Goal: Entertainment & Leisure: Consume media (video, audio)

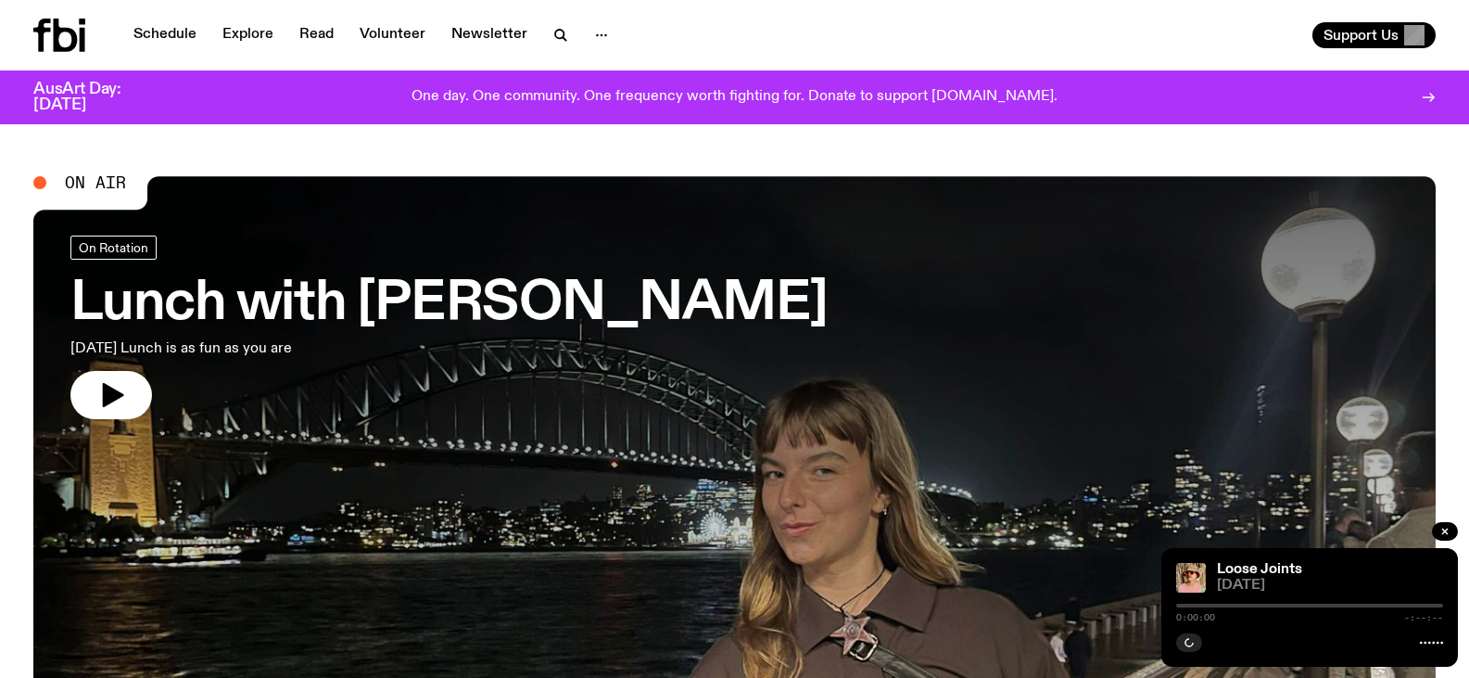
click at [180, 30] on link "Schedule" at bounding box center [164, 35] width 85 height 26
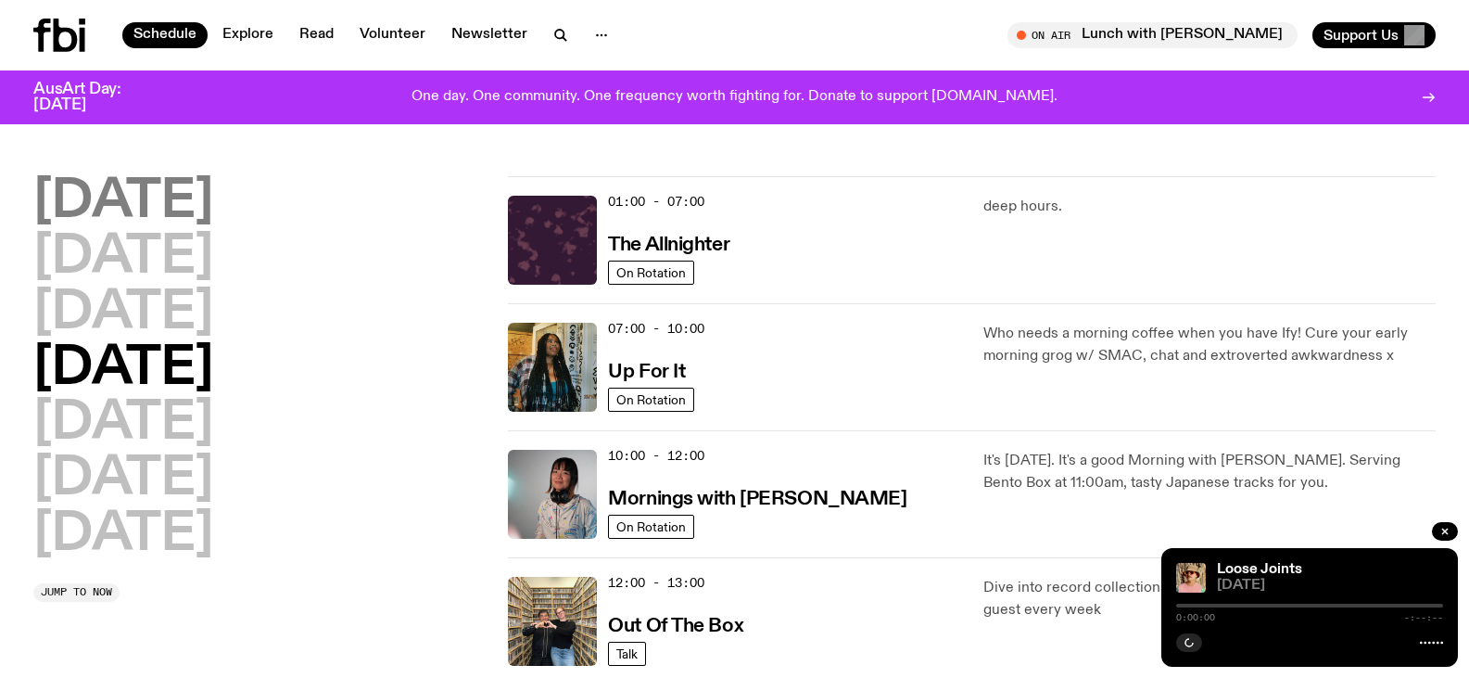
click at [143, 206] on h2 "[DATE]" at bounding box center [123, 202] width 180 height 52
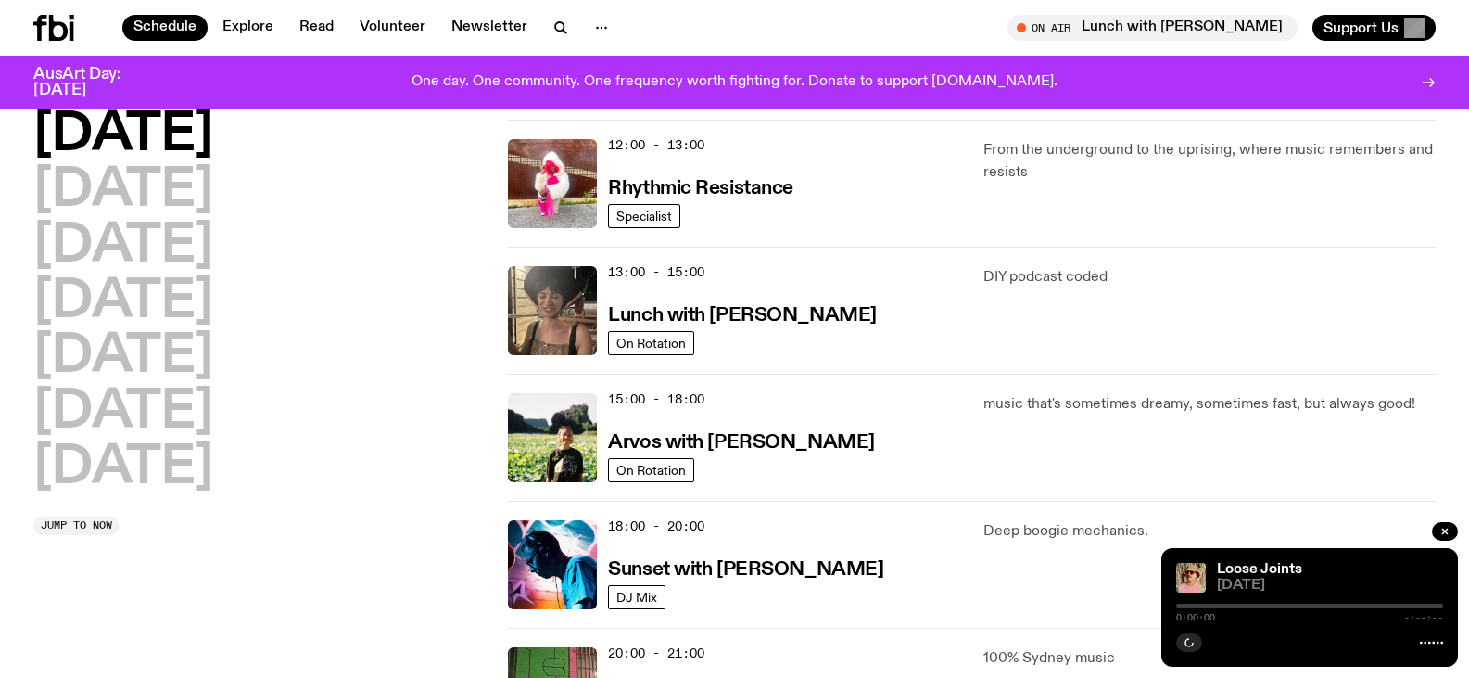
scroll to position [515, 0]
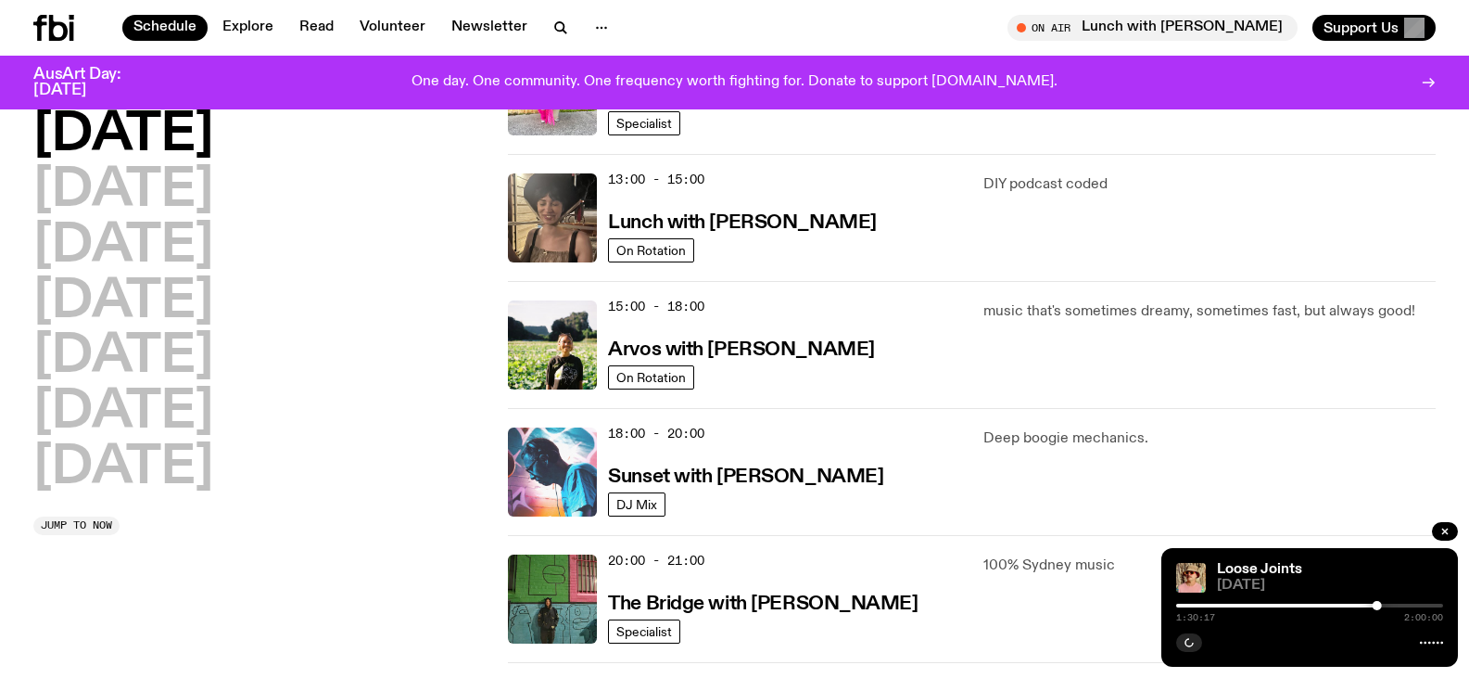
click at [548, 468] on img at bounding box center [552, 471] width 89 height 89
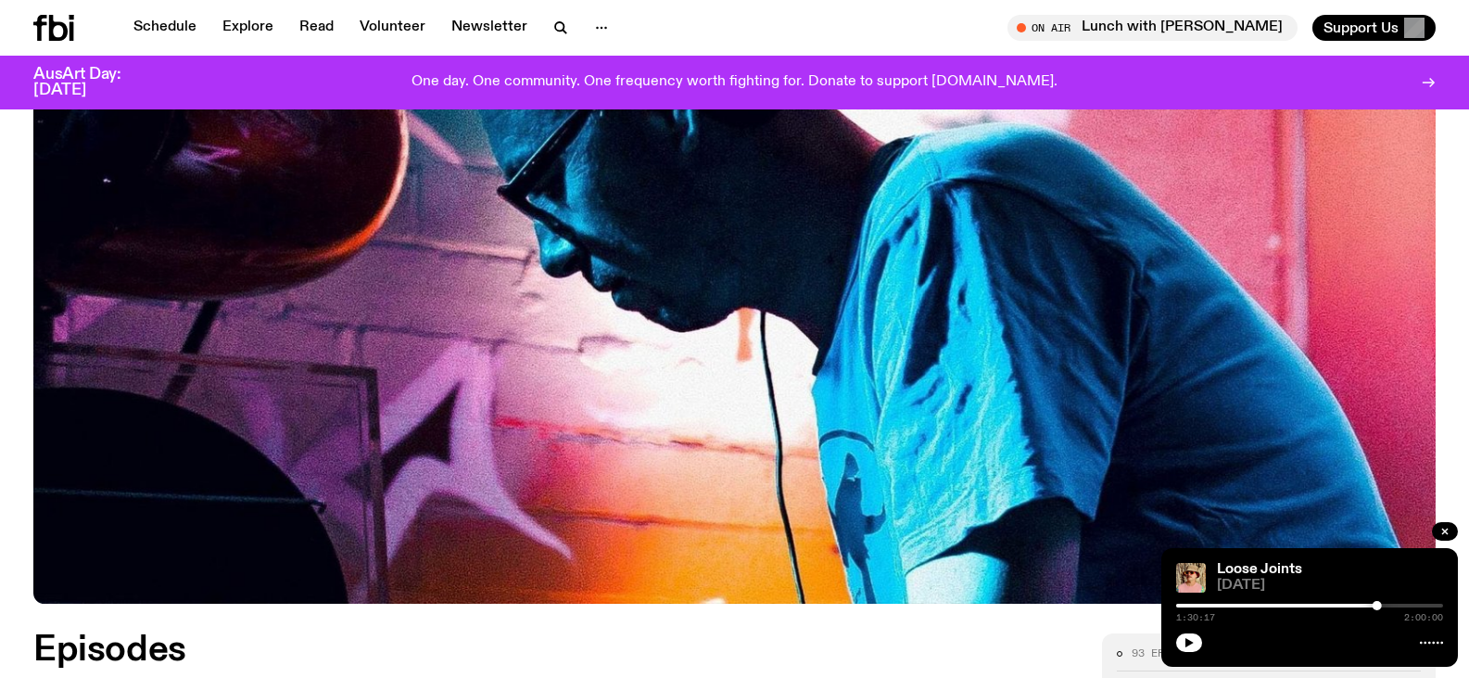
scroll to position [1005, 0]
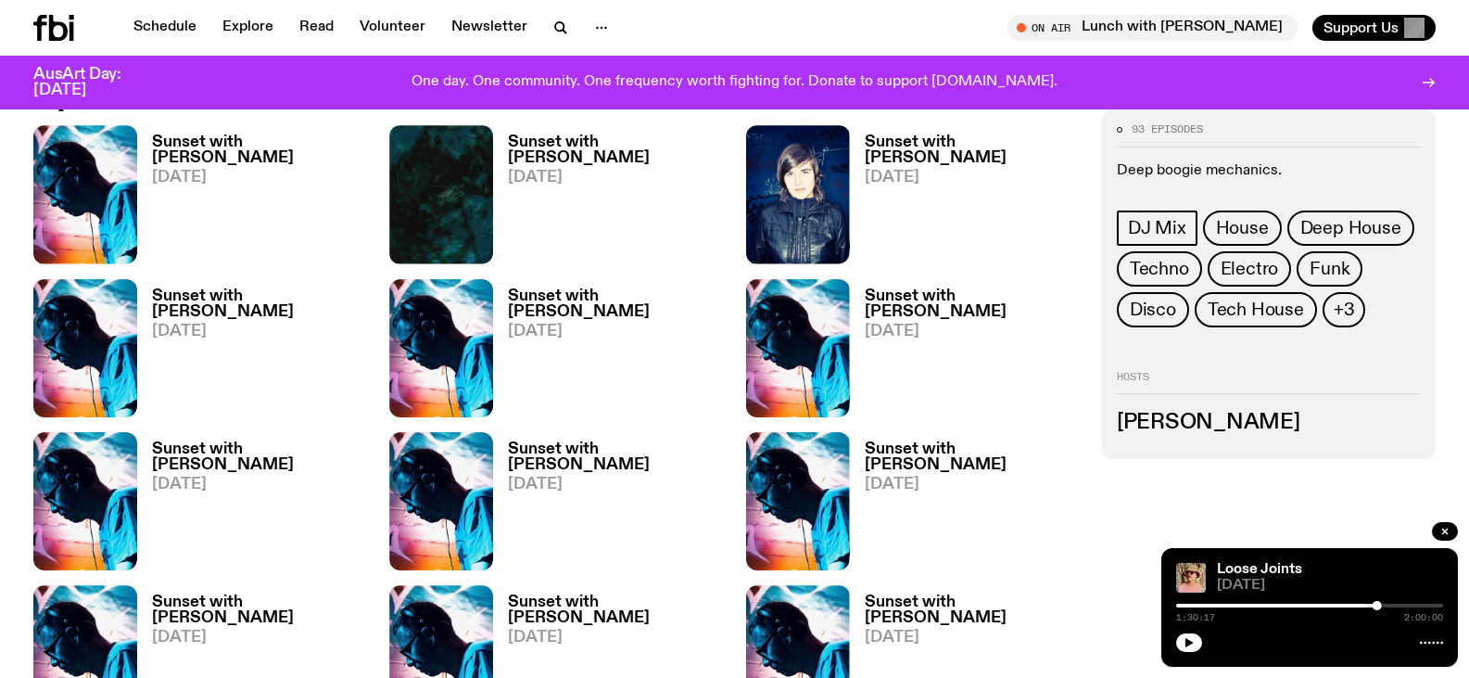
click at [217, 146] on h3 "Sunset with [PERSON_NAME]" at bounding box center [259, 150] width 215 height 32
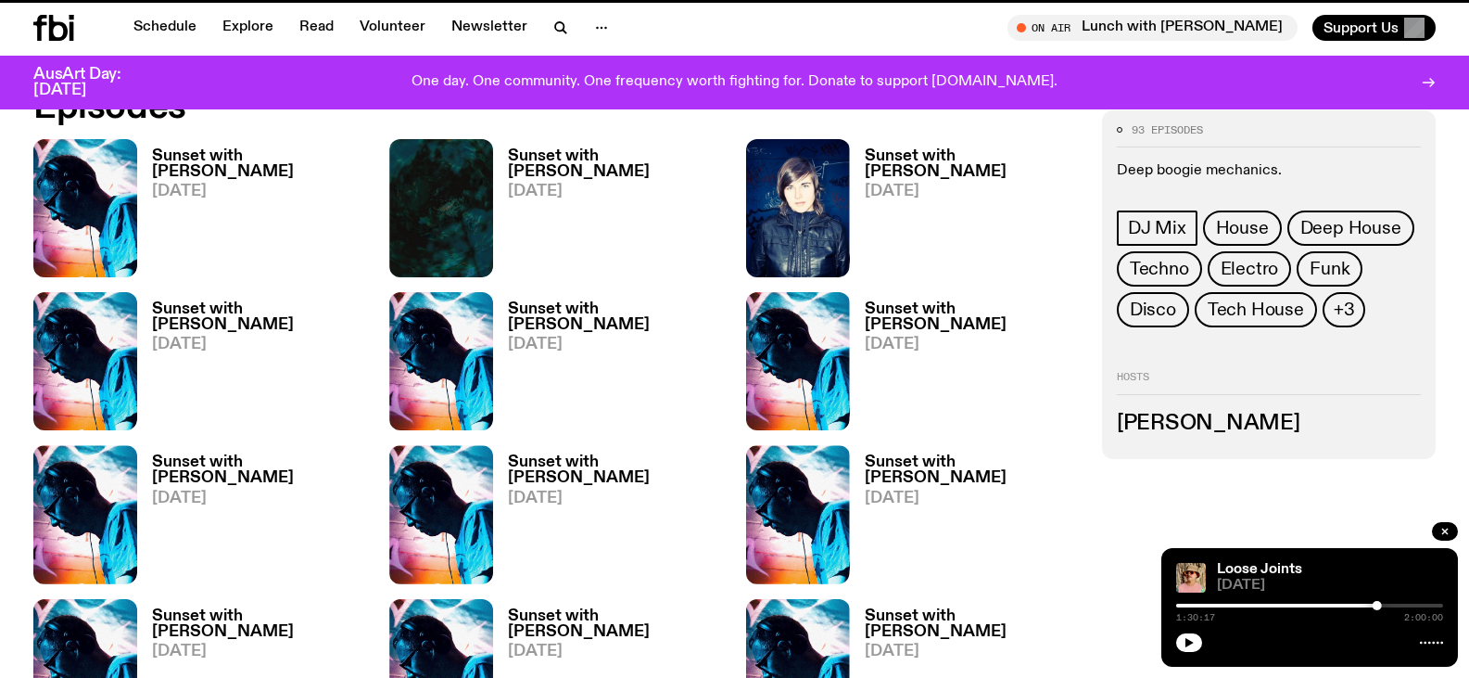
scroll to position [990, 0]
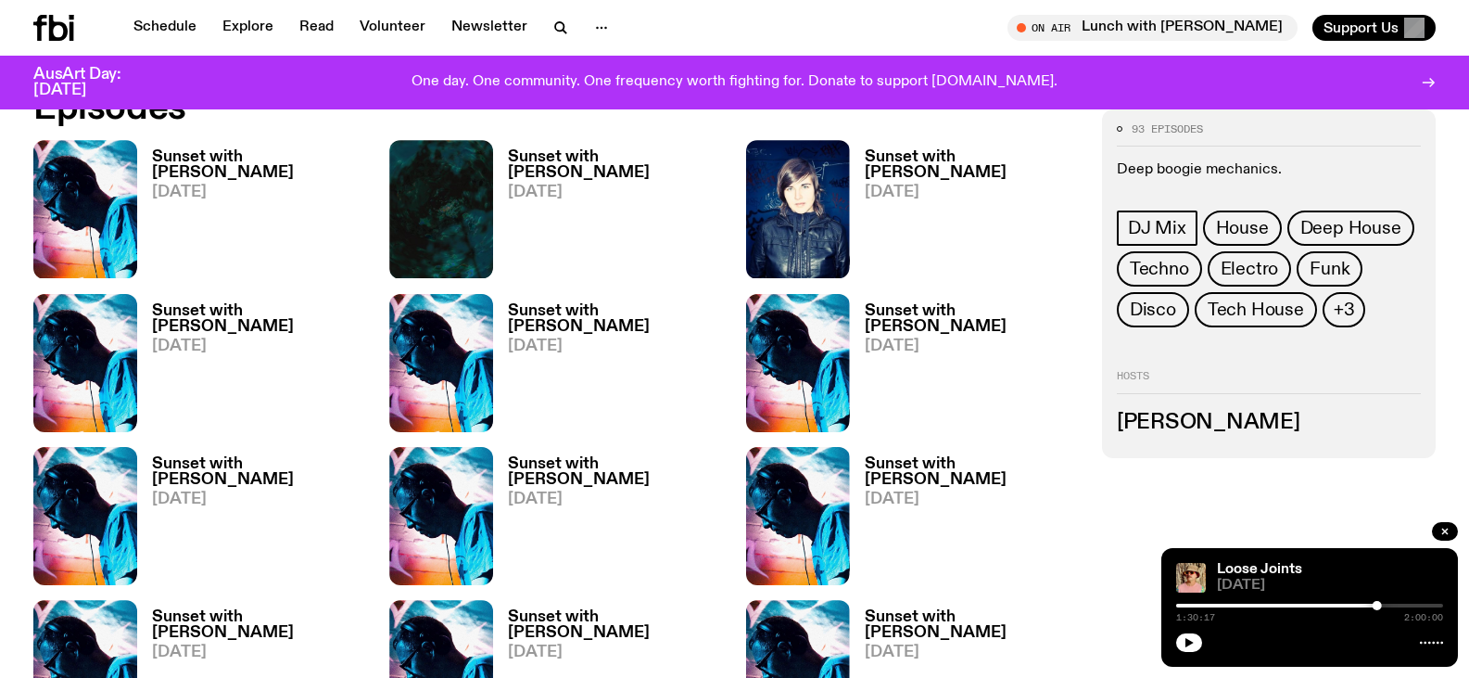
click at [627, 184] on span "[DATE]" at bounding box center [615, 192] width 215 height 16
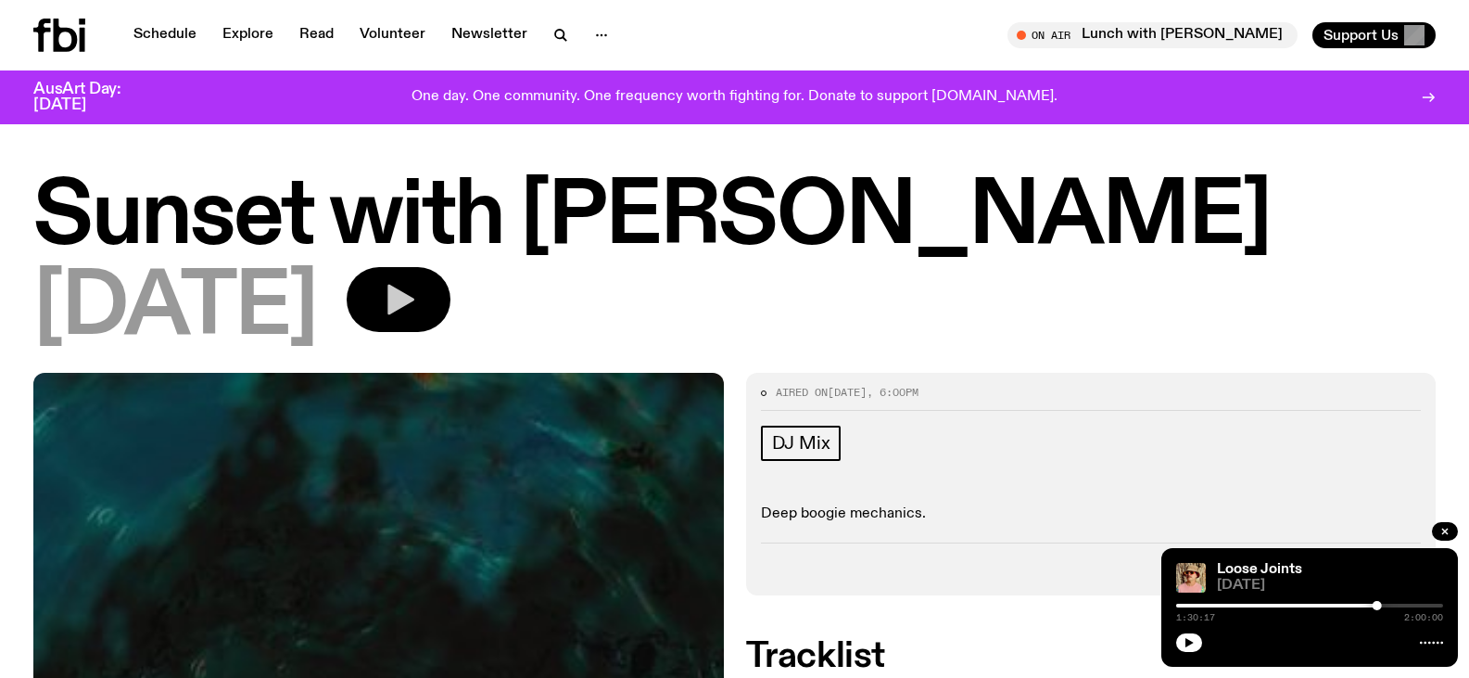
click at [451, 302] on button "button" at bounding box center [399, 299] width 104 height 65
click at [1189, 638] on icon "button" at bounding box center [1189, 642] width 11 height 11
